Goal: Information Seeking & Learning: Learn about a topic

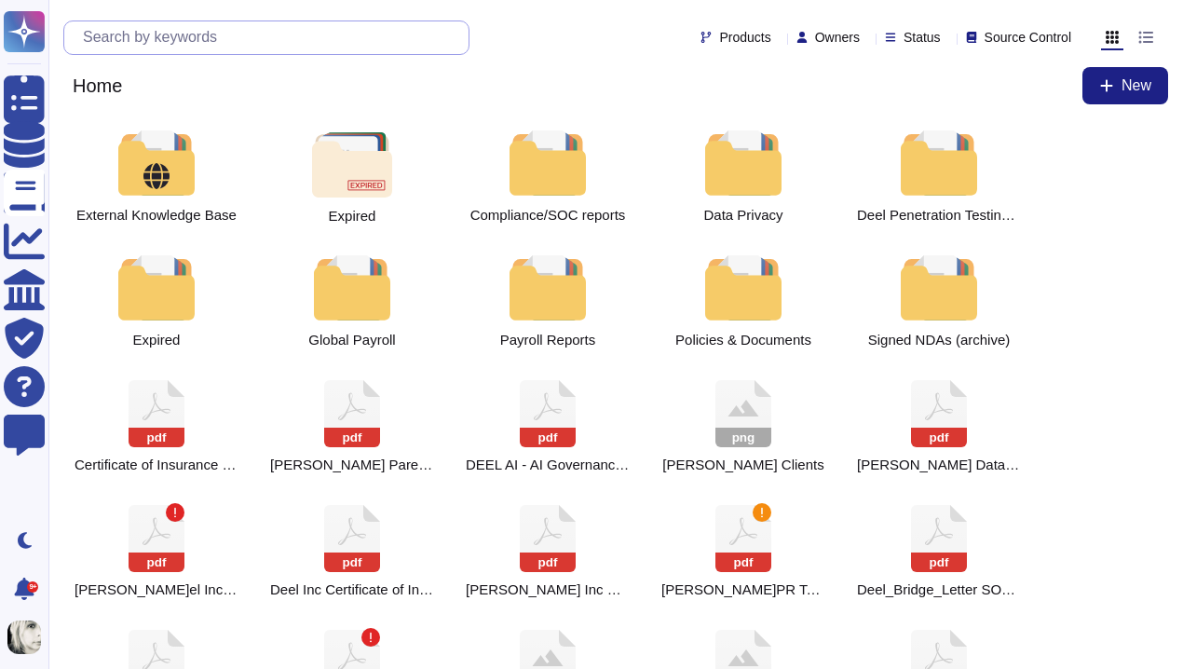
click at [307, 34] on input "text" at bounding box center [271, 37] width 395 height 33
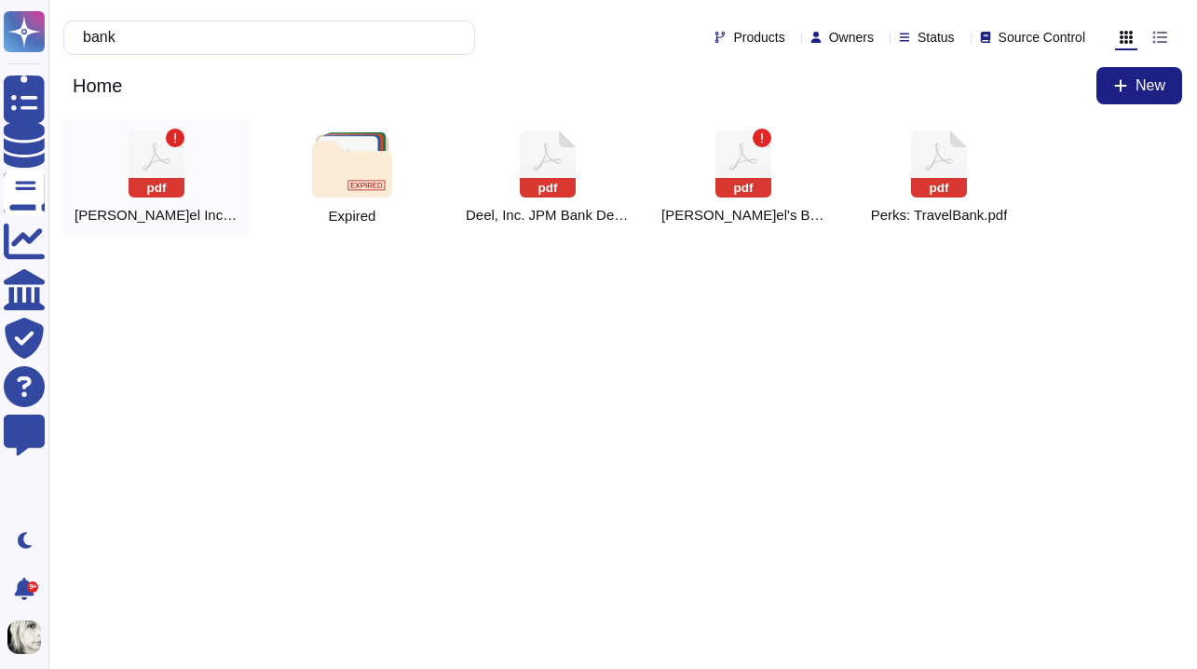
click at [162, 156] on icon at bounding box center [157, 163] width 56 height 67
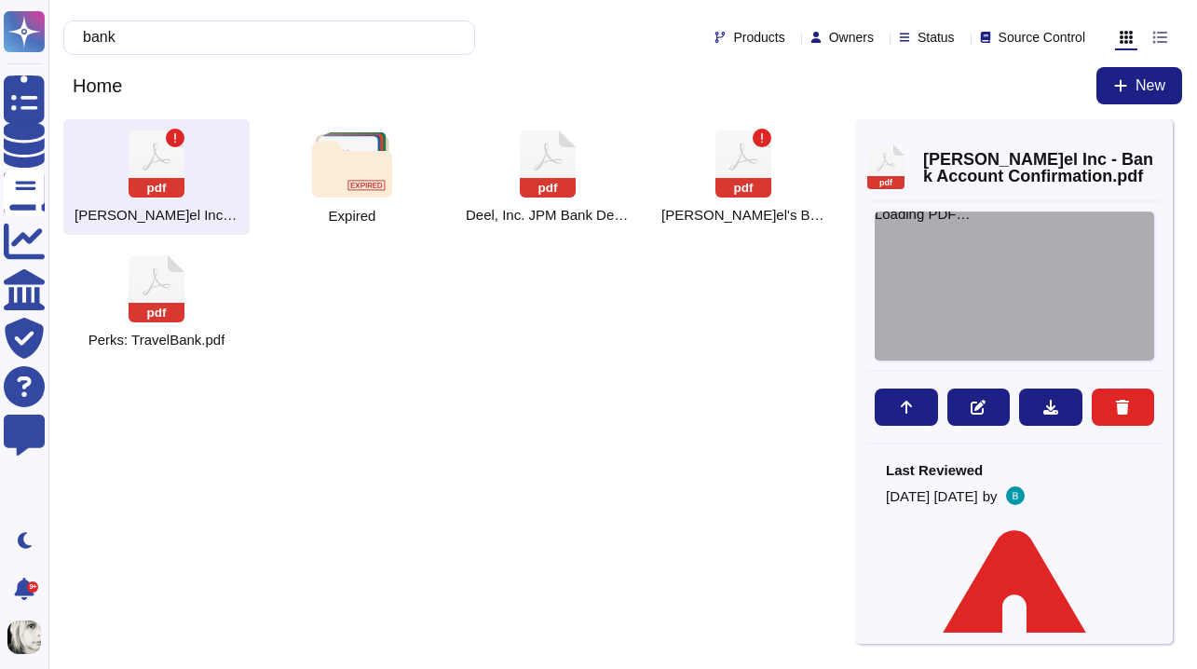
click at [957, 286] on div "Loading PDF…" at bounding box center [1014, 285] width 279 height 149
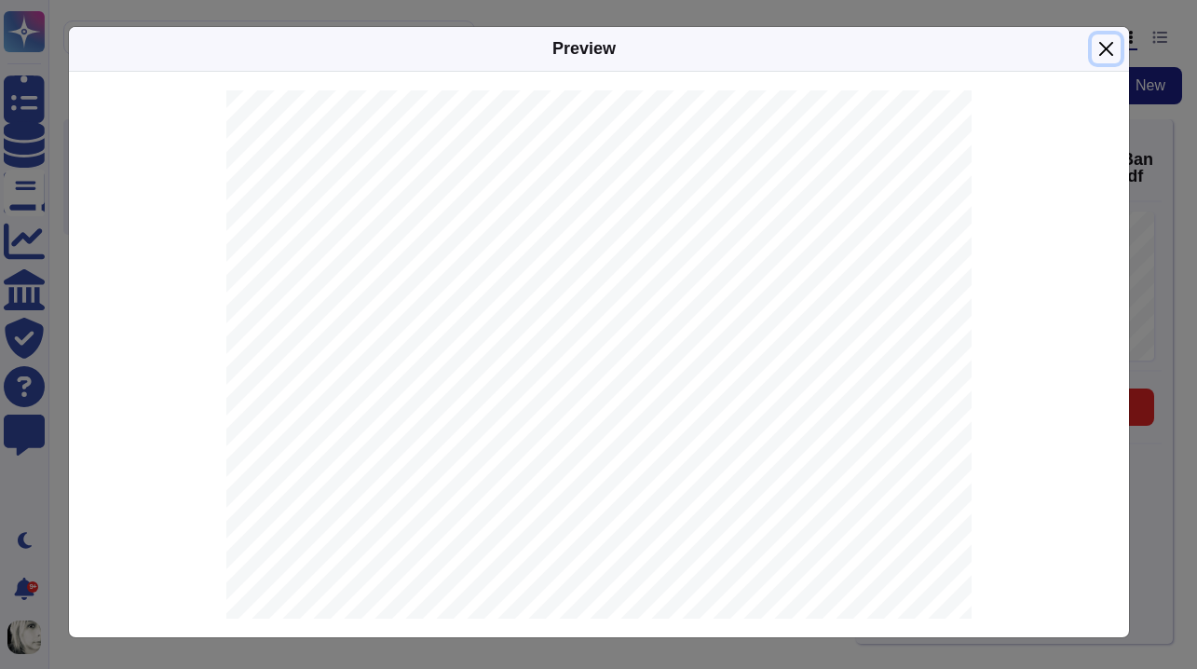
click at [1104, 51] on button "Close" at bounding box center [1106, 48] width 29 height 29
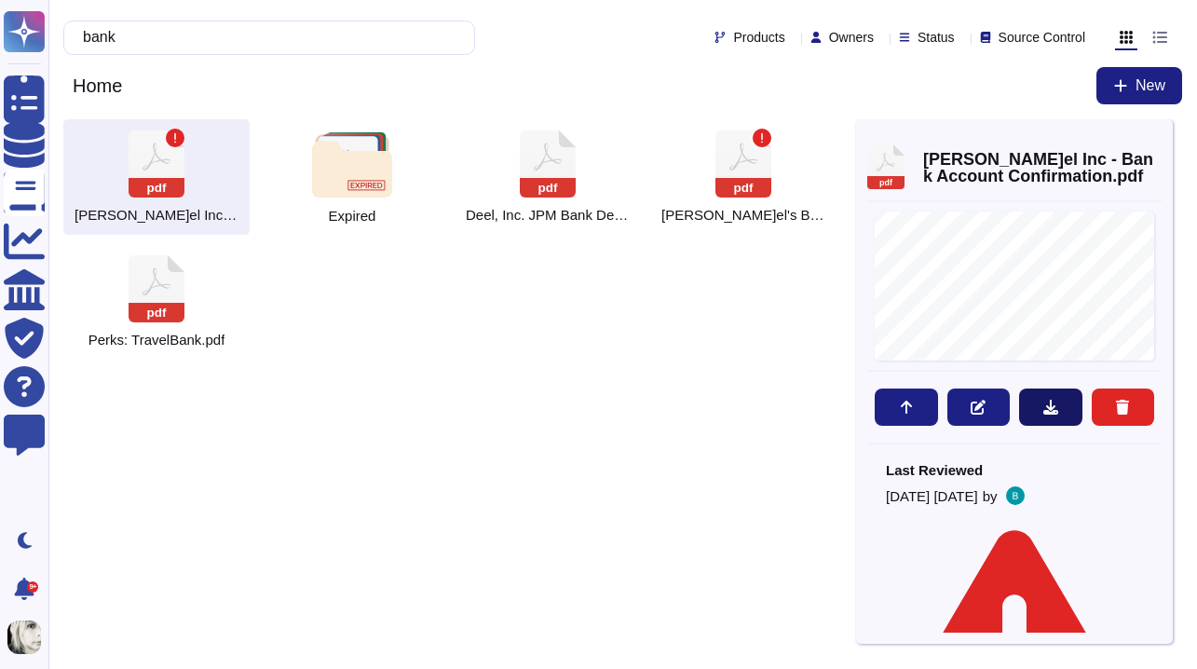
click at [1045, 409] on icon at bounding box center [1050, 407] width 15 height 15
click at [249, 32] on input "bank" at bounding box center [265, 37] width 382 height 33
click at [115, 34] on input "bank" at bounding box center [265, 37] width 382 height 33
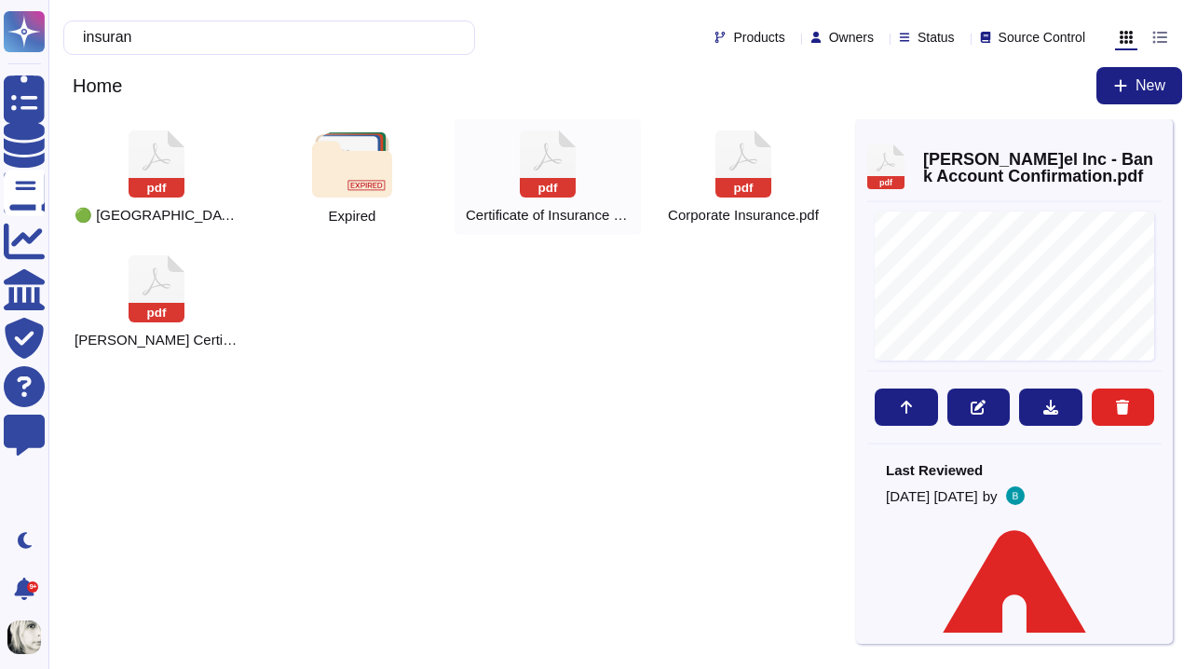
click at [184, 173] on icon at bounding box center [157, 163] width 56 height 67
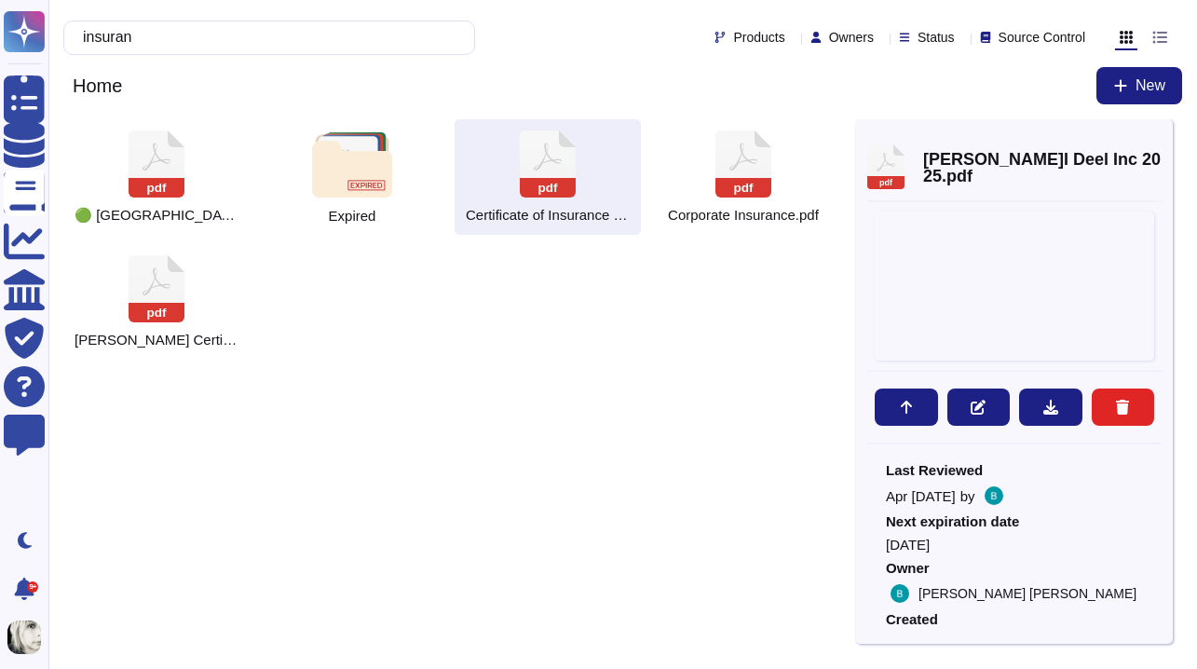
click at [538, 173] on icon at bounding box center [548, 163] width 56 height 67
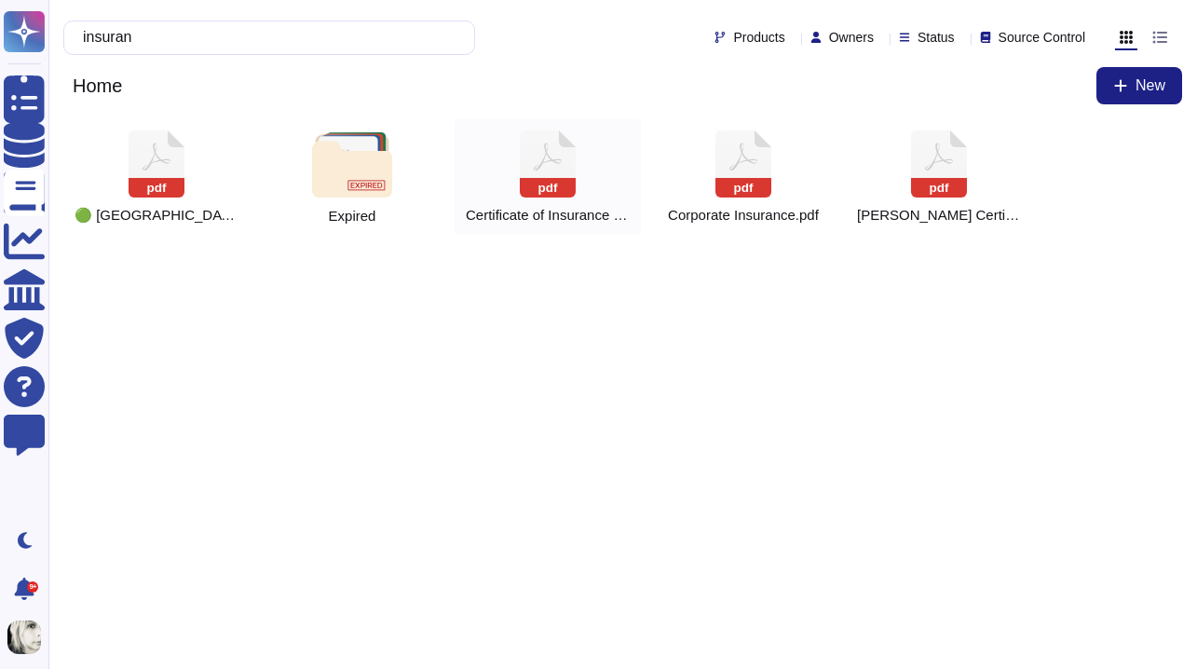
click at [184, 160] on icon at bounding box center [157, 163] width 56 height 67
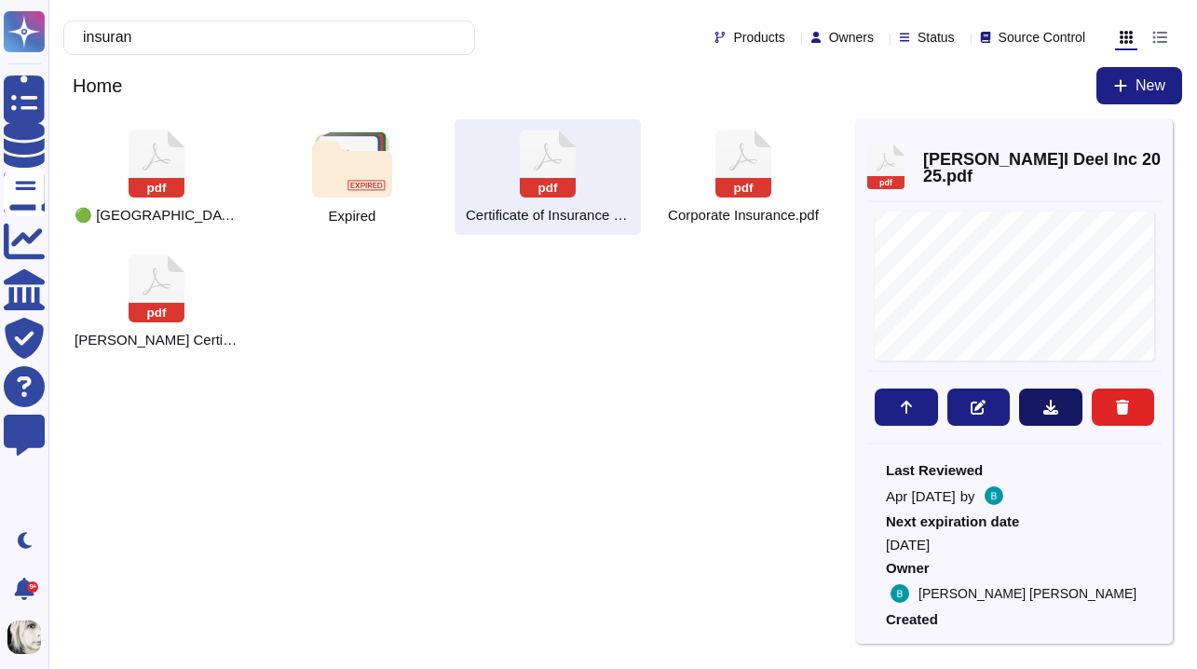
click at [1045, 410] on icon at bounding box center [1050, 407] width 15 height 15
click at [126, 34] on input "insuran" at bounding box center [265, 37] width 382 height 33
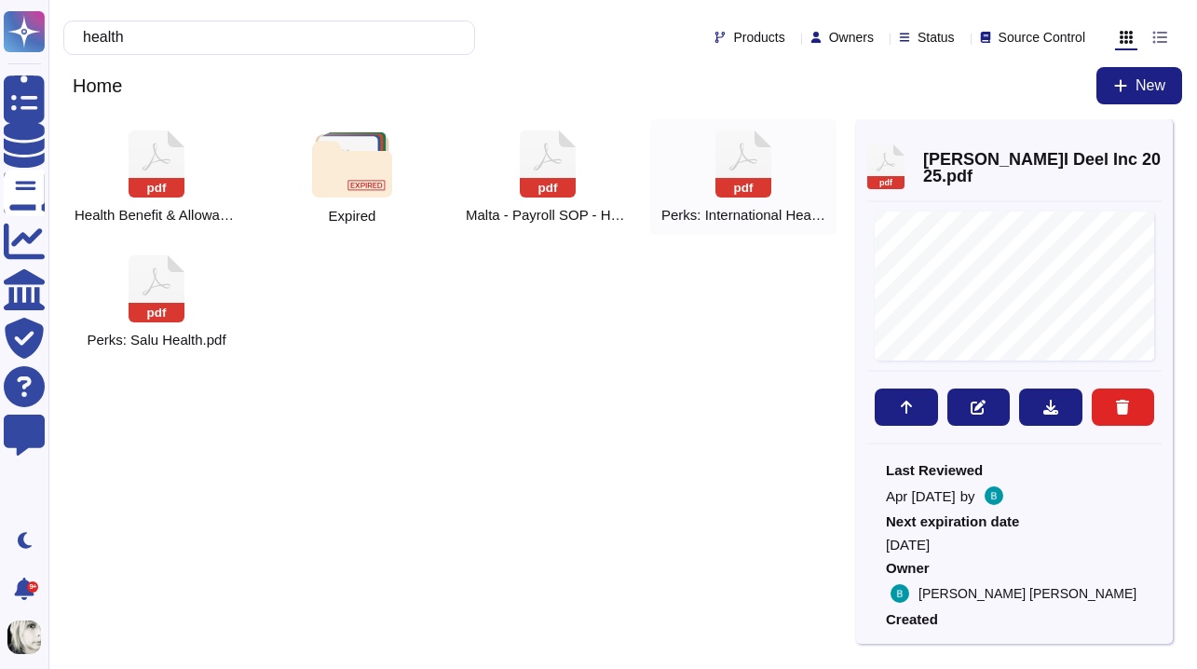
type input "health"
click at [184, 173] on icon at bounding box center [157, 163] width 56 height 67
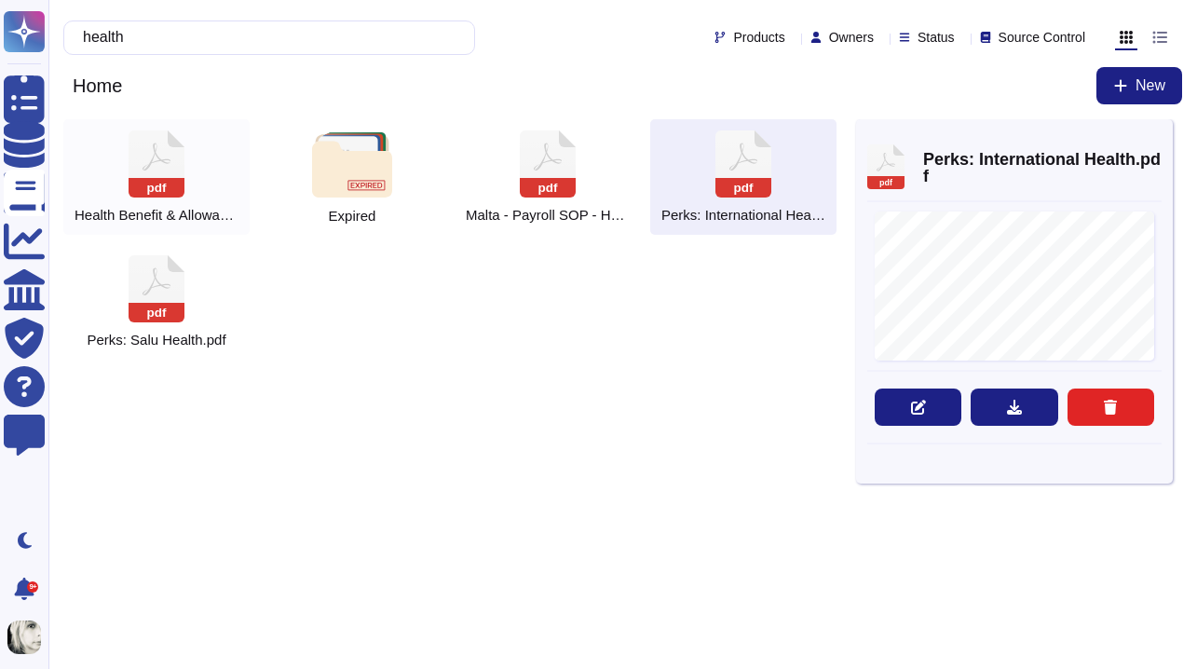
click at [156, 171] on icon at bounding box center [157, 163] width 56 height 67
